Goal: Find specific page/section: Find specific page/section

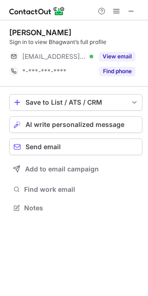
scroll to position [5, 5]
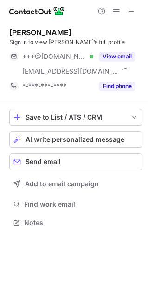
scroll to position [216, 148]
